Goal: Task Accomplishment & Management: Manage account settings

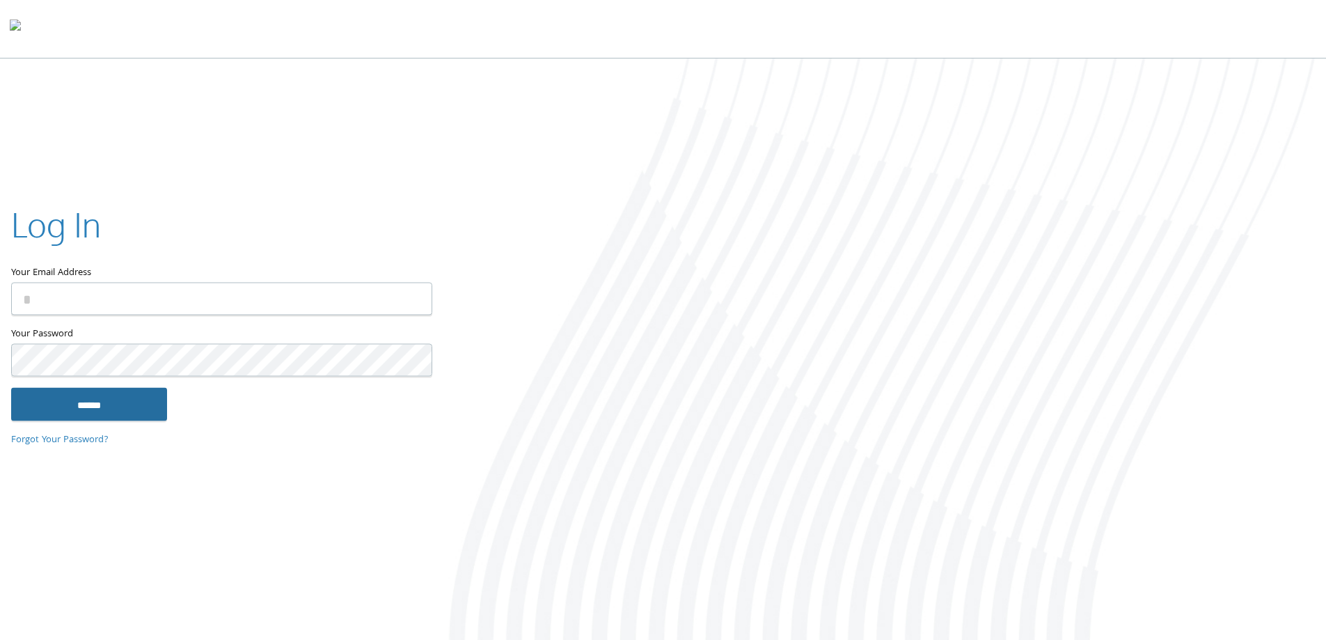
type input "**********"
click at [116, 394] on input "******" at bounding box center [89, 403] width 156 height 33
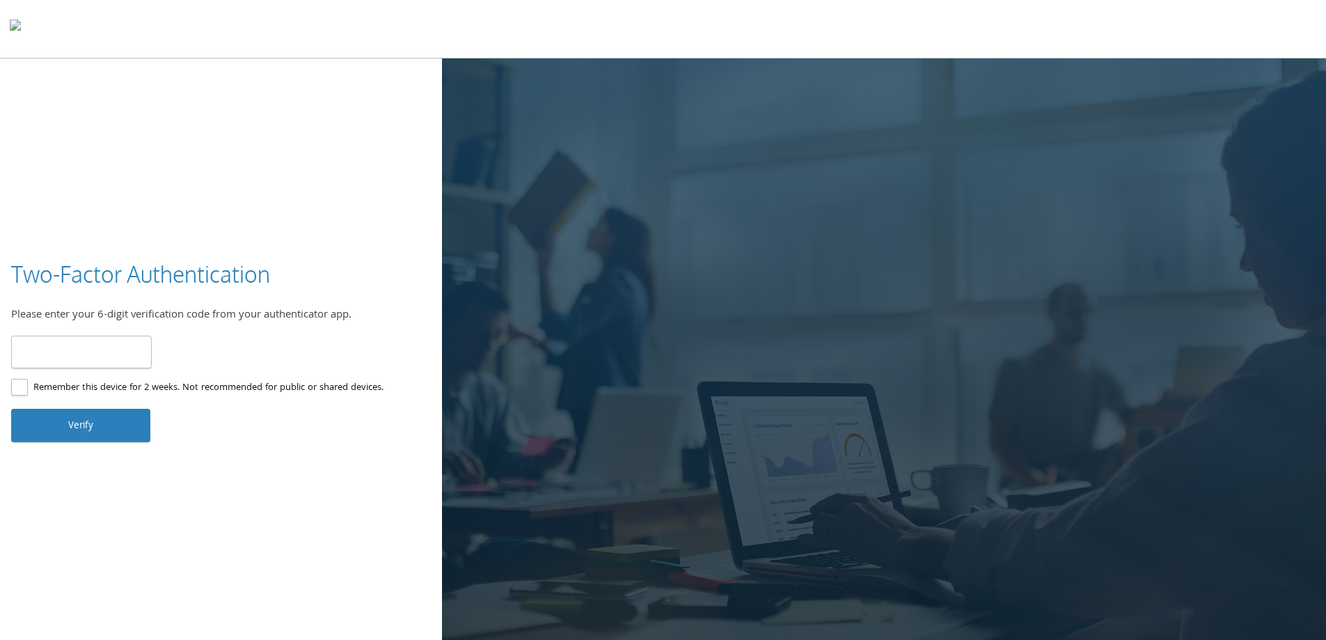
type input "*"
type input "******"
